Goal: Communication & Community: Share content

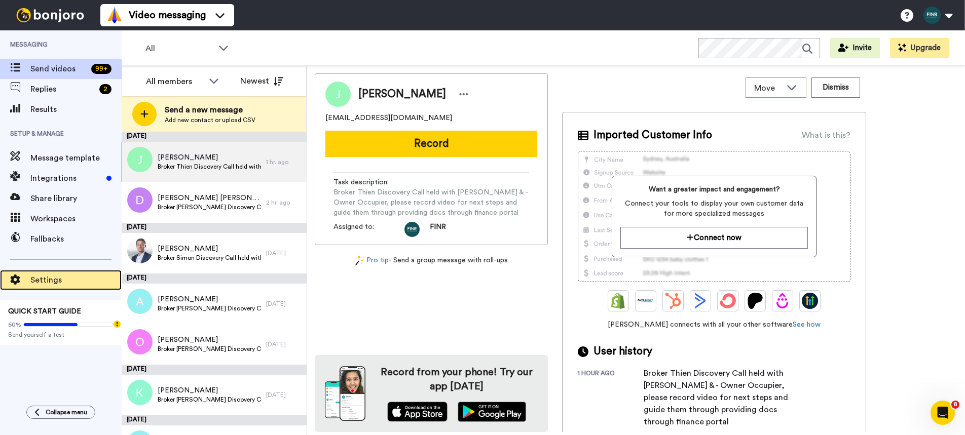
click at [45, 279] on span "Settings" at bounding box center [75, 280] width 91 height 12
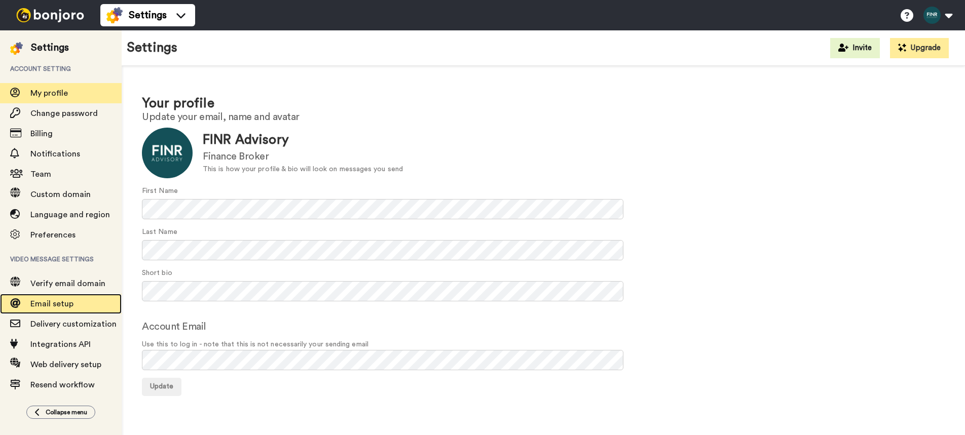
click at [69, 311] on div "Email setup" at bounding box center [61, 304] width 122 height 20
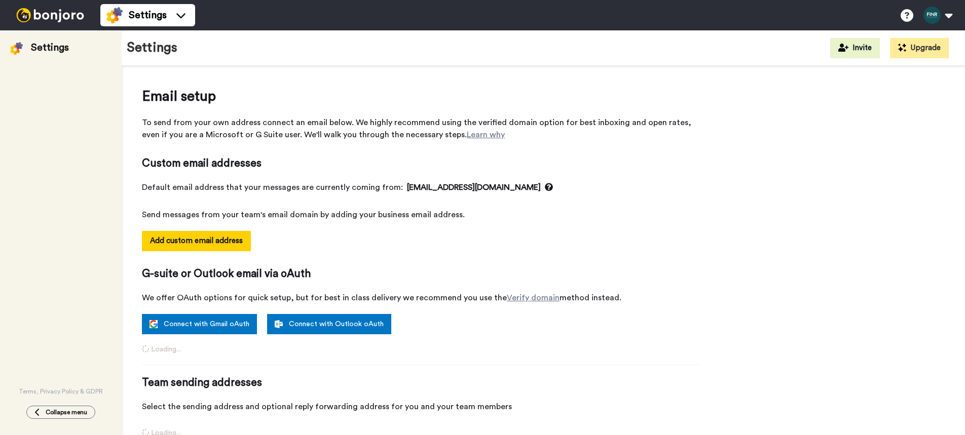
select select "146163"
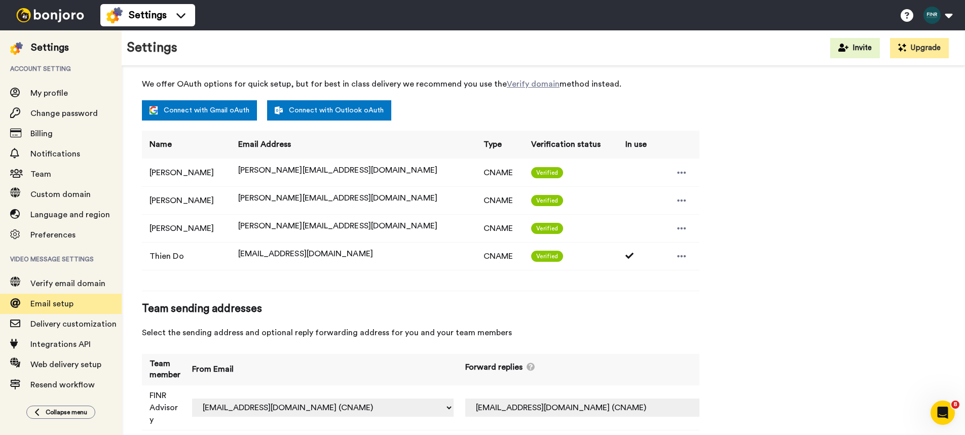
click at [70, 18] on img at bounding box center [50, 15] width 76 height 14
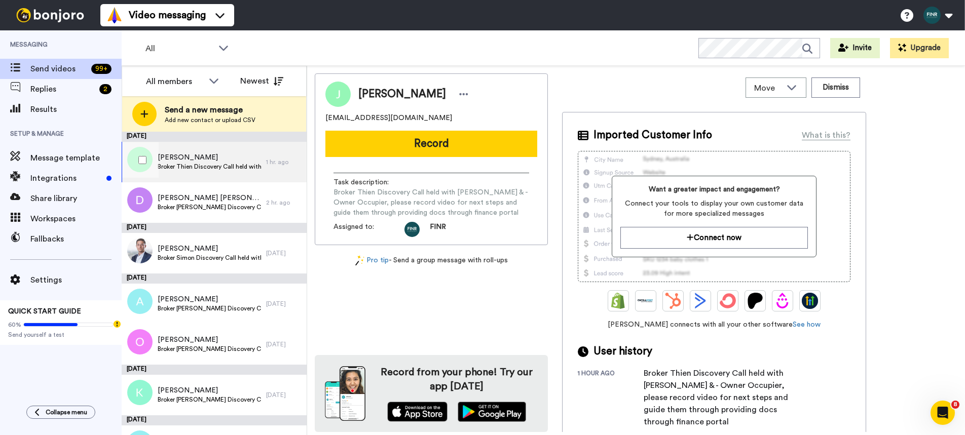
click at [180, 160] on span "Juliana Khodr" at bounding box center [209, 158] width 103 height 10
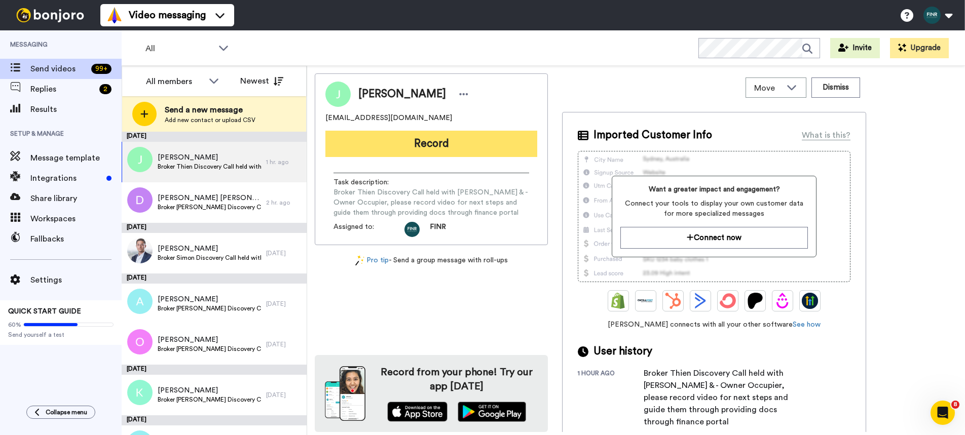
click at [426, 148] on button "Record" at bounding box center [431, 144] width 212 height 26
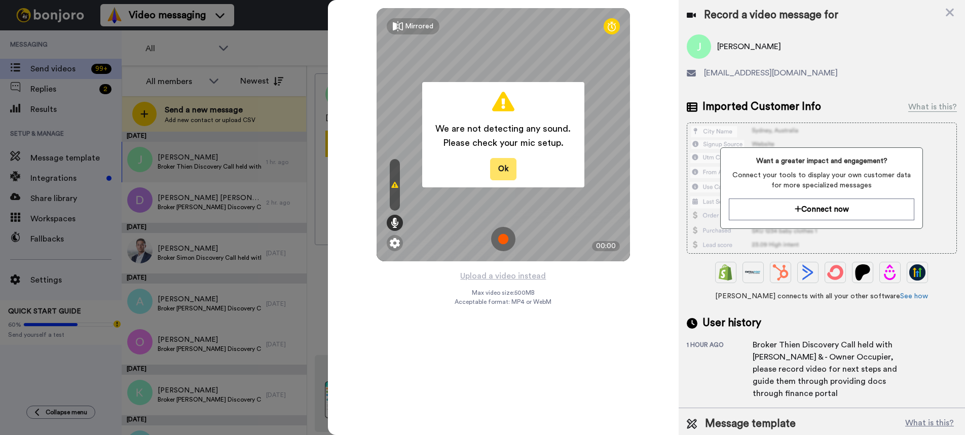
click at [500, 171] on button "Ok" at bounding box center [503, 169] width 26 height 22
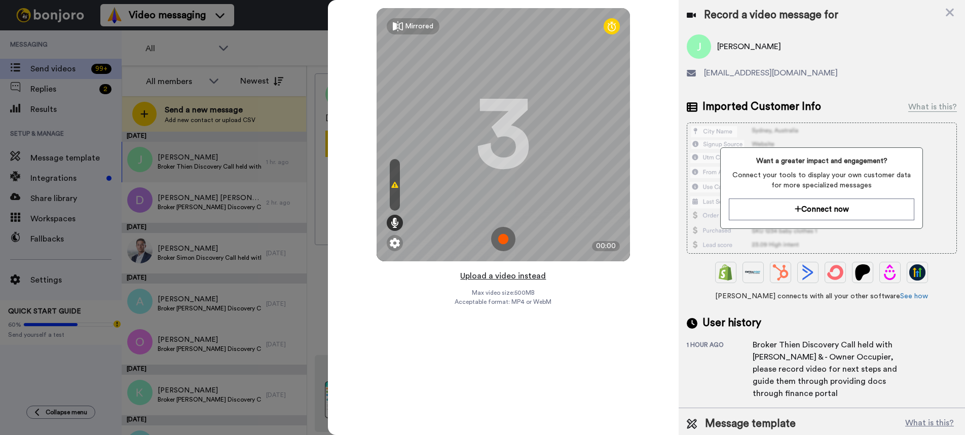
click at [494, 277] on button "Upload a video instead" at bounding box center [503, 276] width 92 height 13
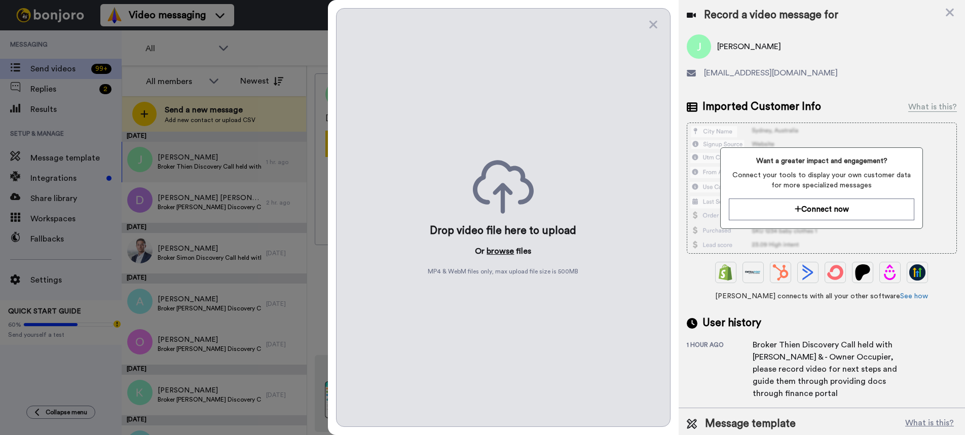
click at [493, 252] on button "browse" at bounding box center [500, 251] width 27 height 12
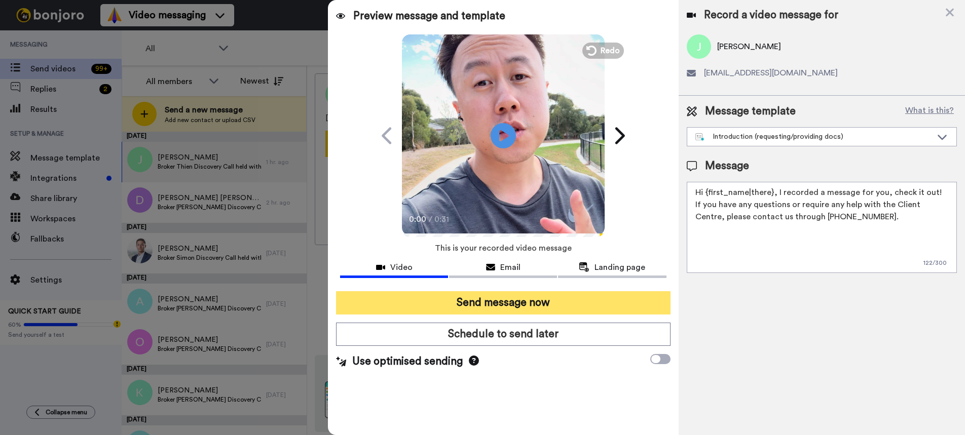
click at [483, 305] on button "Send message now" at bounding box center [503, 303] width 334 height 23
